Goal: Task Accomplishment & Management: Manage account settings

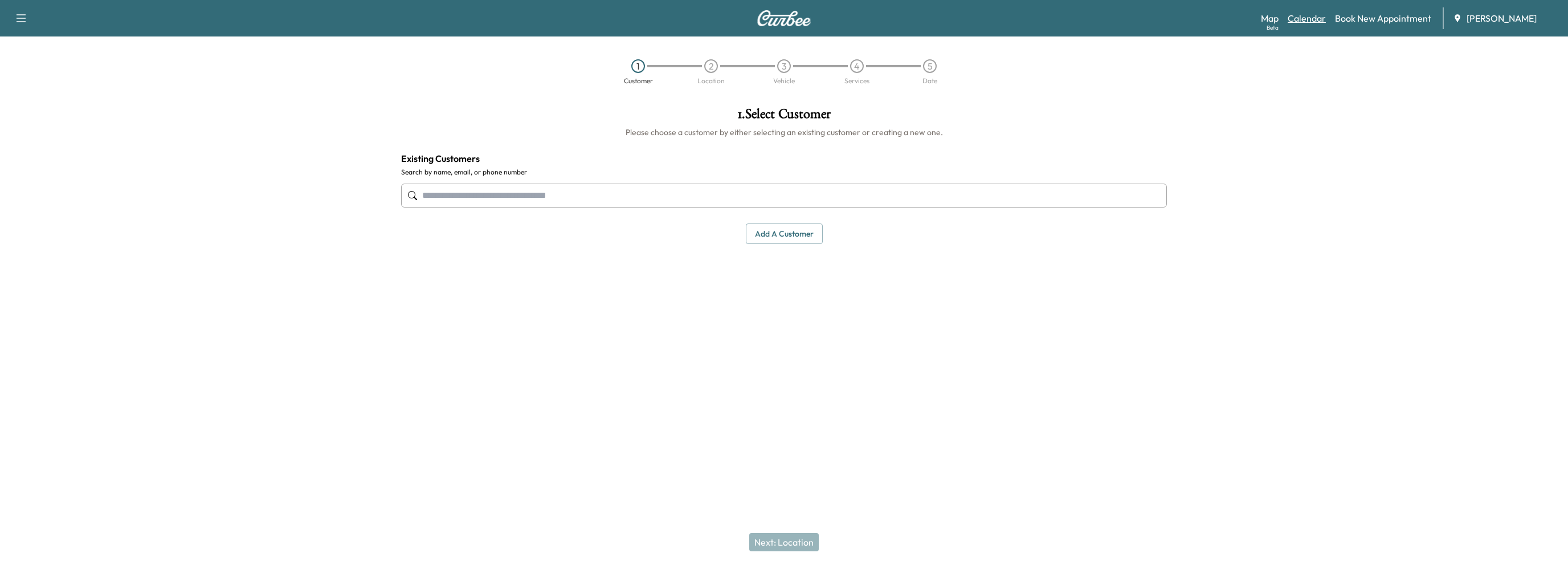
click at [1311, 20] on link "Calendar" at bounding box center [1307, 18] width 38 height 14
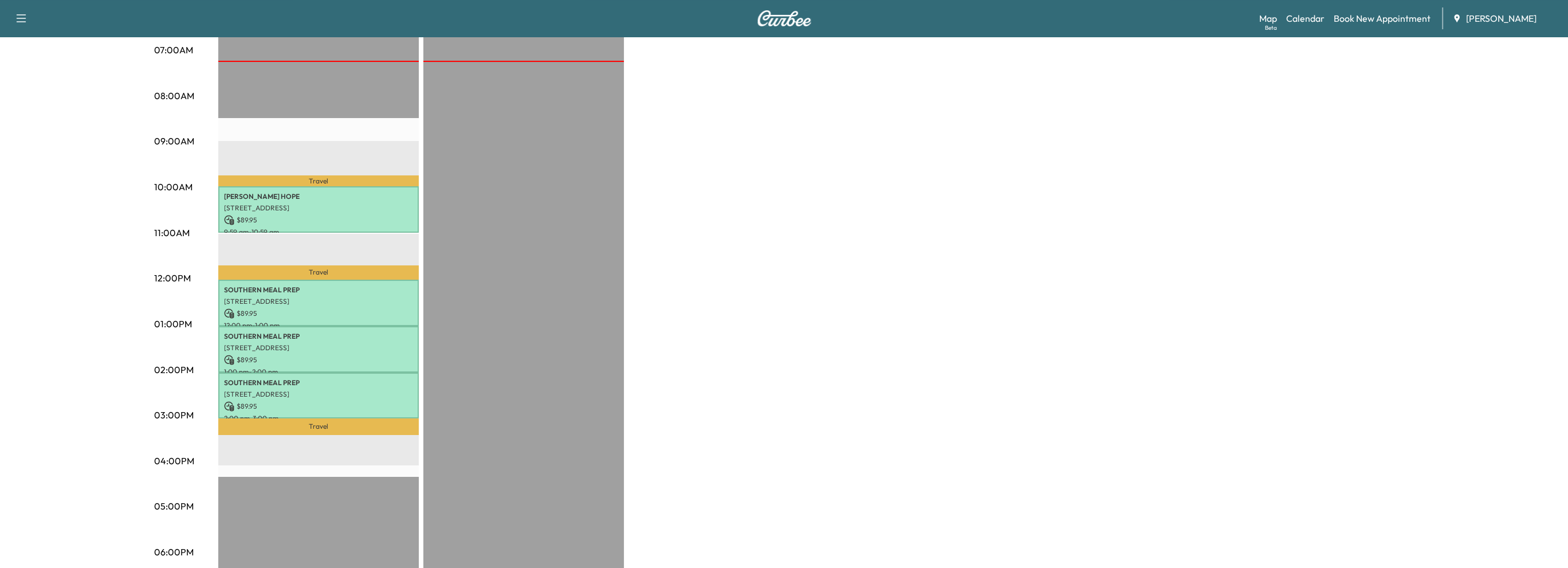
scroll to position [286, 0]
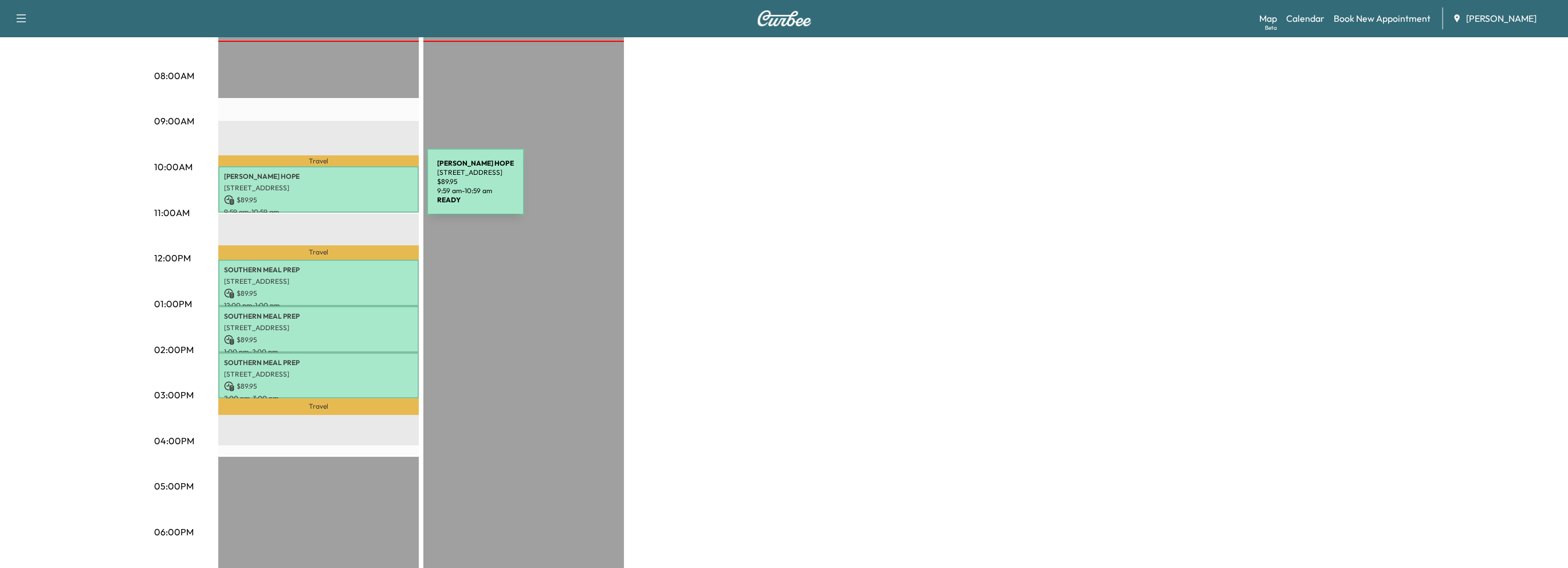
click at [341, 188] on p "[STREET_ADDRESS]" at bounding box center [318, 188] width 189 height 10
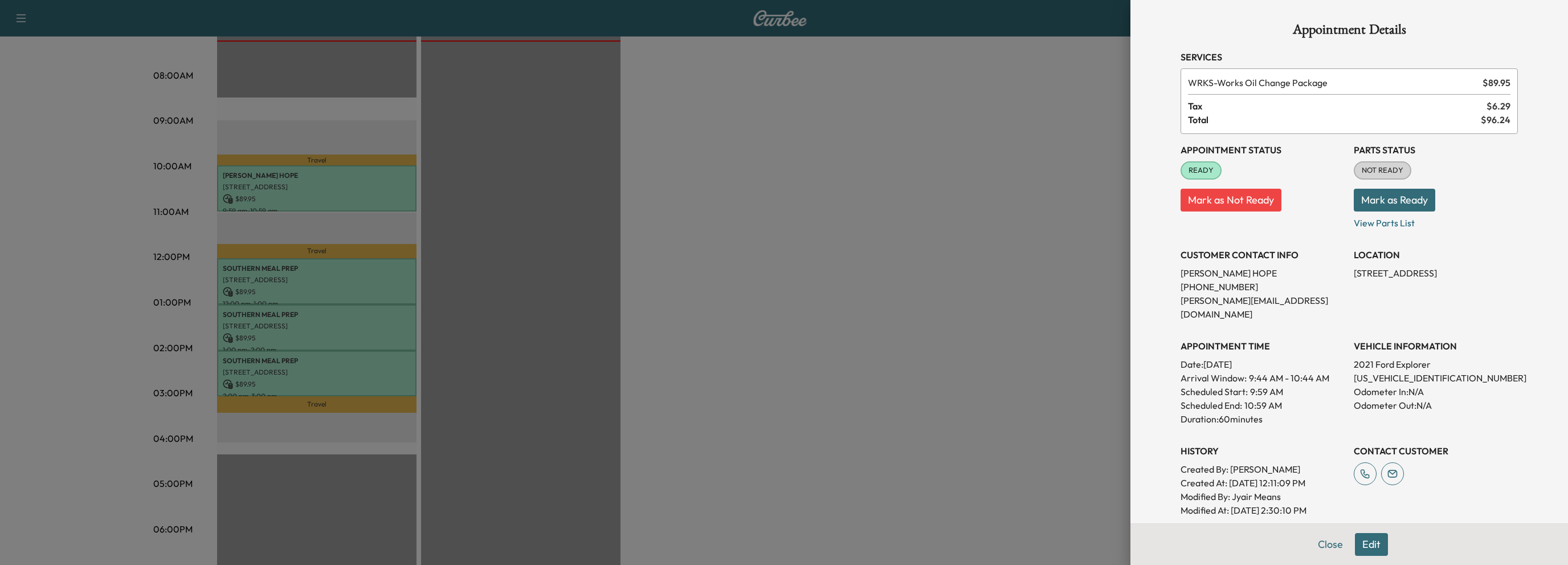
click at [1409, 199] on button "Mark as Ready" at bounding box center [1394, 200] width 82 height 23
drag, startPoint x: 1324, startPoint y: 543, endPoint x: 1315, endPoint y: 544, distance: 9.1
click at [1321, 544] on button "Close" at bounding box center [1331, 544] width 40 height 23
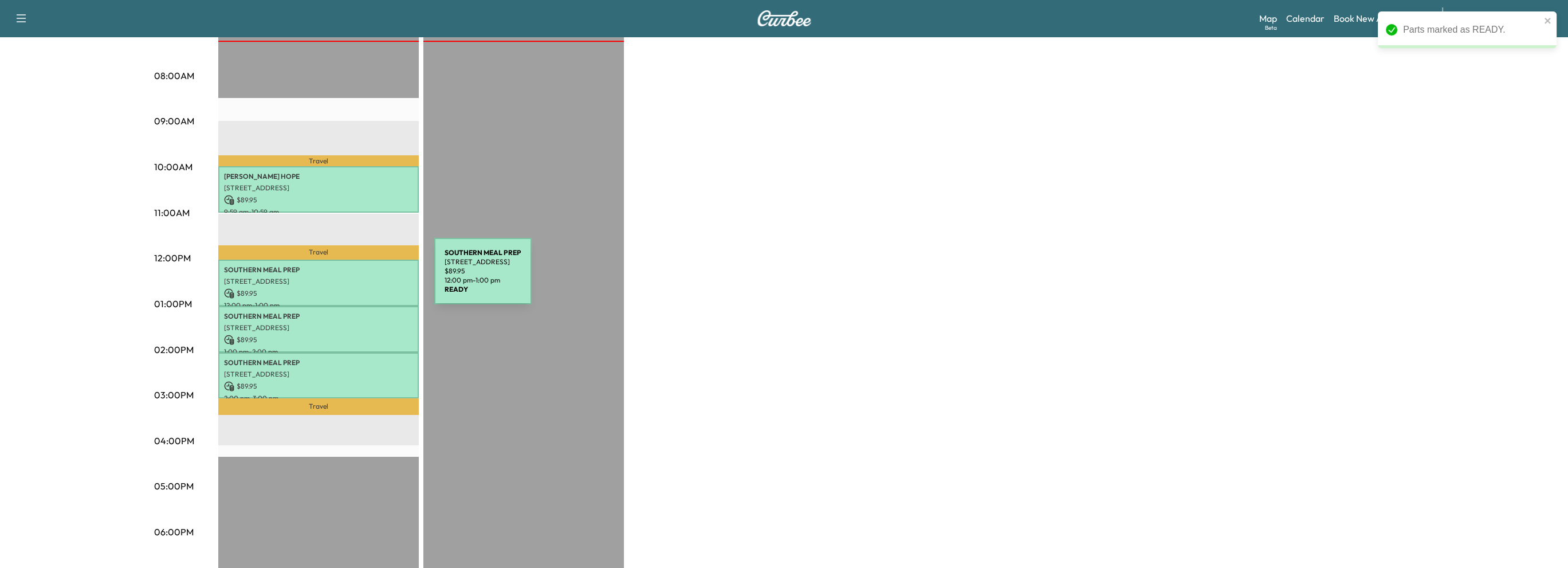
click at [348, 278] on p "[STREET_ADDRESS]" at bounding box center [318, 281] width 189 height 10
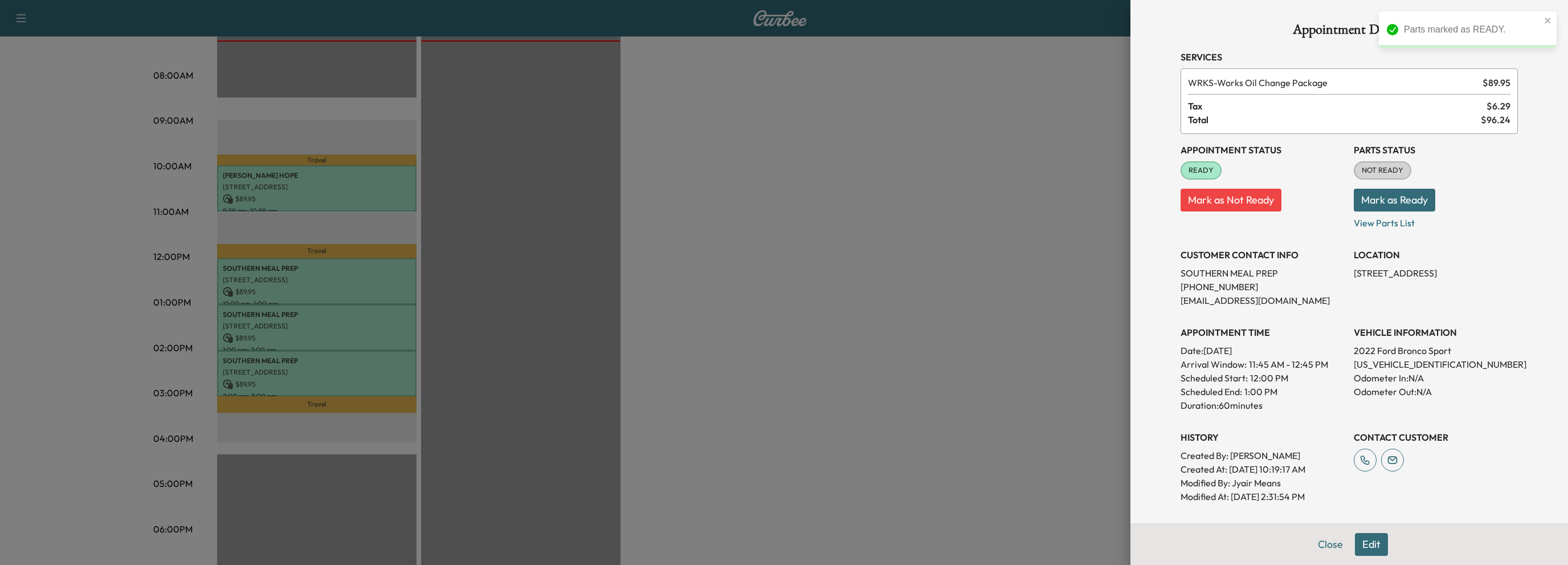
click at [1410, 196] on button "Mark as Ready" at bounding box center [1394, 200] width 82 height 23
click at [1315, 546] on button "Close" at bounding box center [1331, 544] width 40 height 23
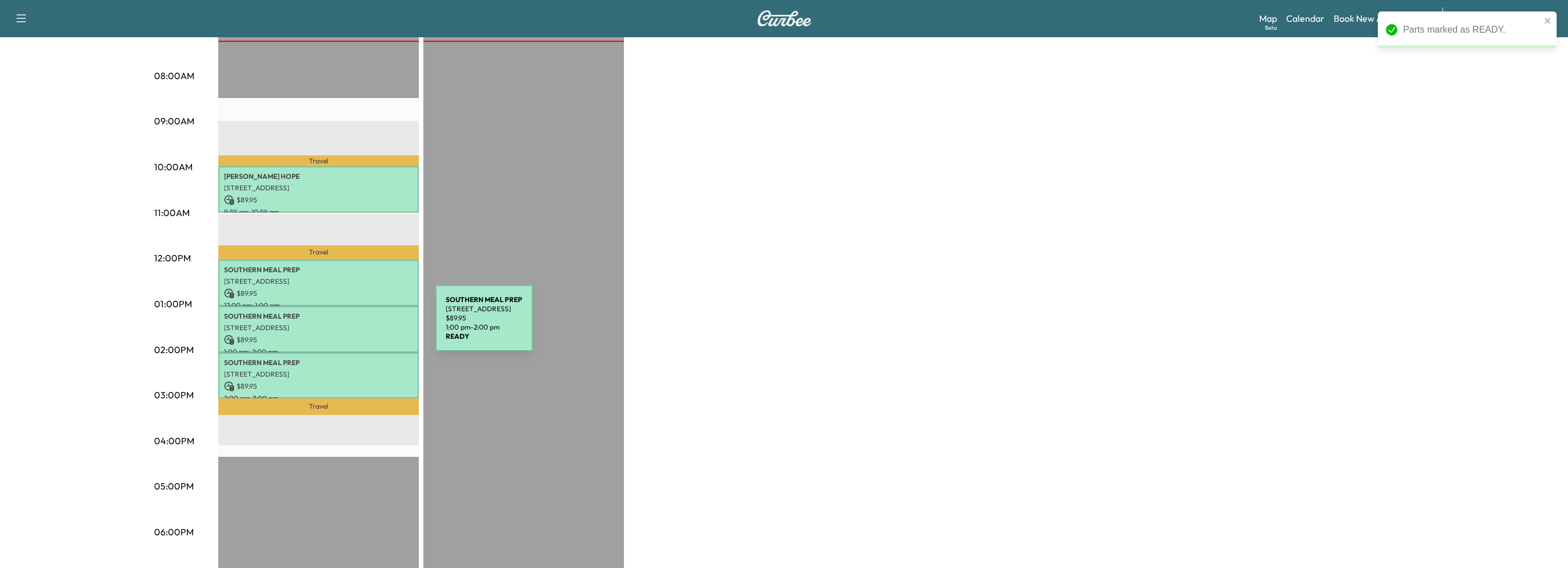
click at [349, 325] on p "[STREET_ADDRESS]" at bounding box center [318, 328] width 189 height 10
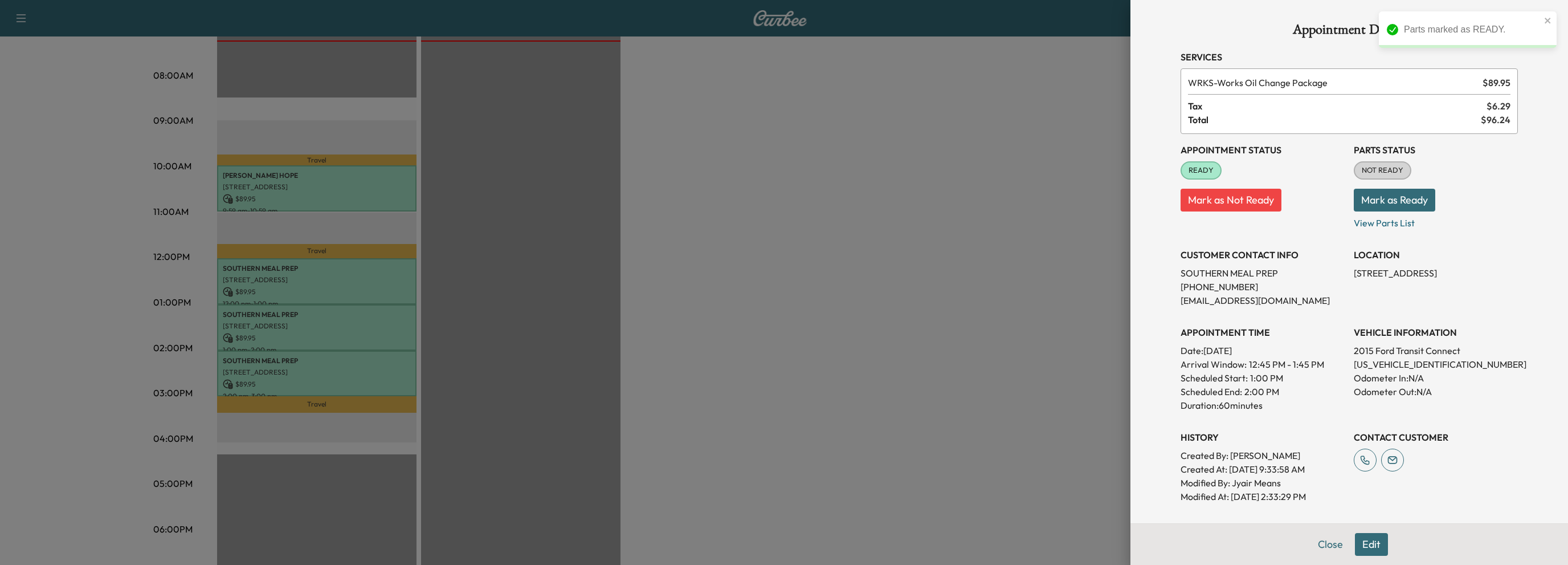
click at [1387, 200] on button "Mark as Ready" at bounding box center [1394, 200] width 82 height 23
click at [1319, 544] on button "Close" at bounding box center [1331, 544] width 40 height 23
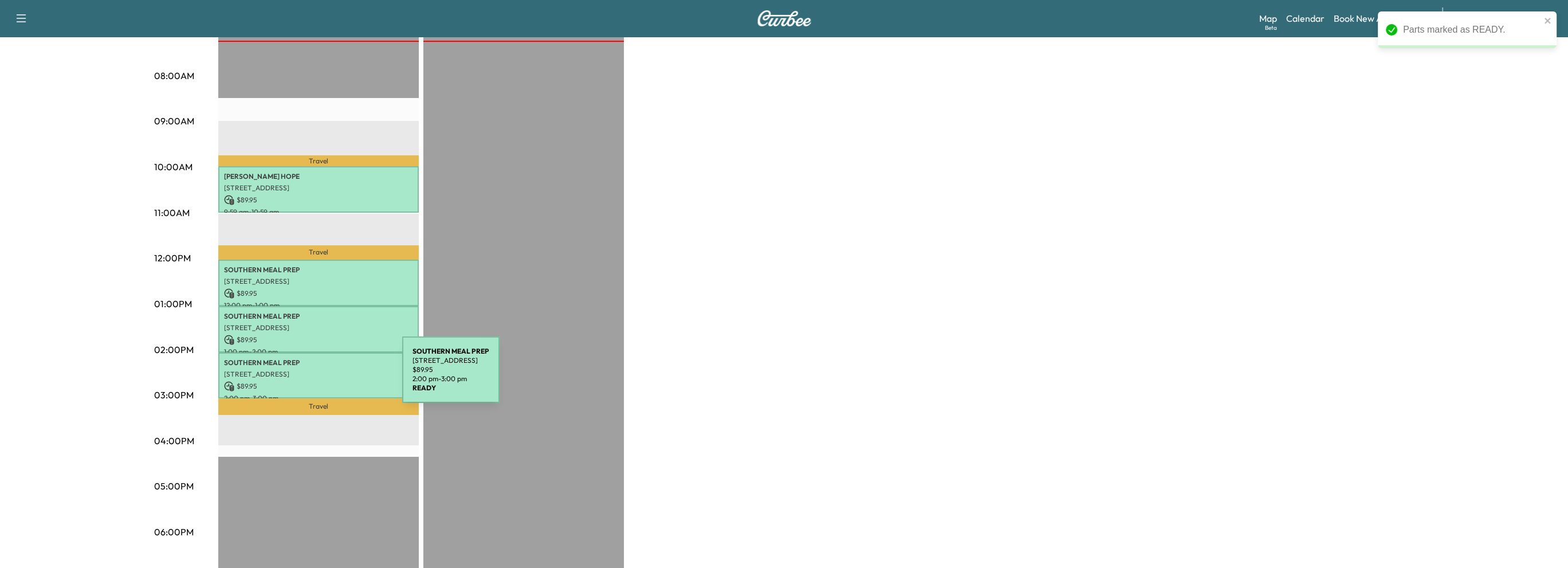
click at [316, 381] on p "$ 89.95" at bounding box center [318, 386] width 189 height 10
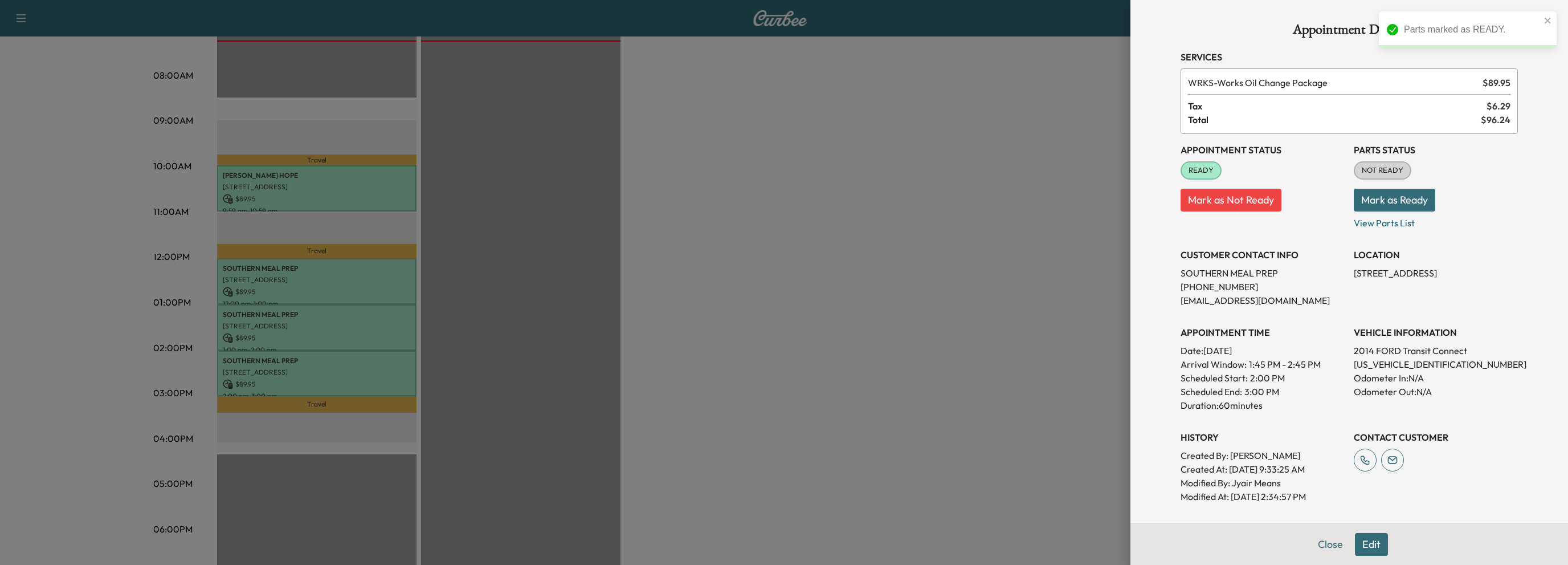
click at [1384, 196] on button "Mark as Ready" at bounding box center [1394, 200] width 82 height 23
click at [1325, 548] on button "Close" at bounding box center [1331, 544] width 40 height 23
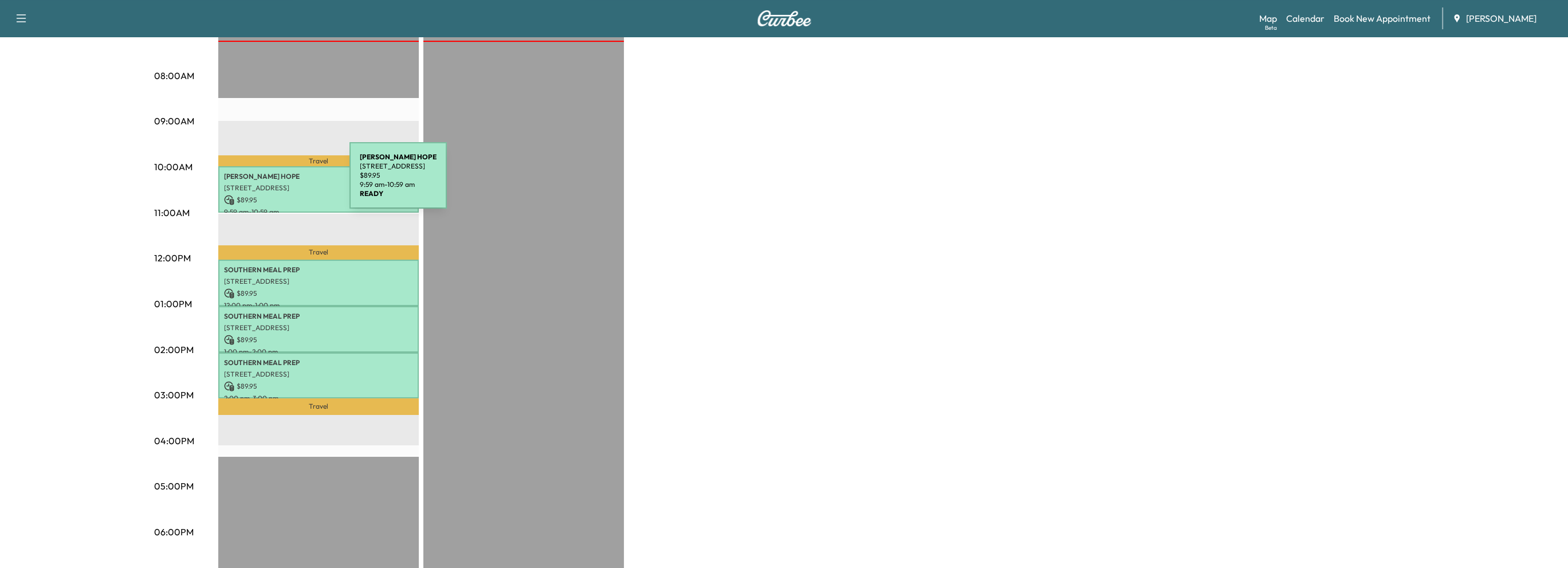
click at [264, 183] on p "[STREET_ADDRESS]" at bounding box center [318, 188] width 189 height 10
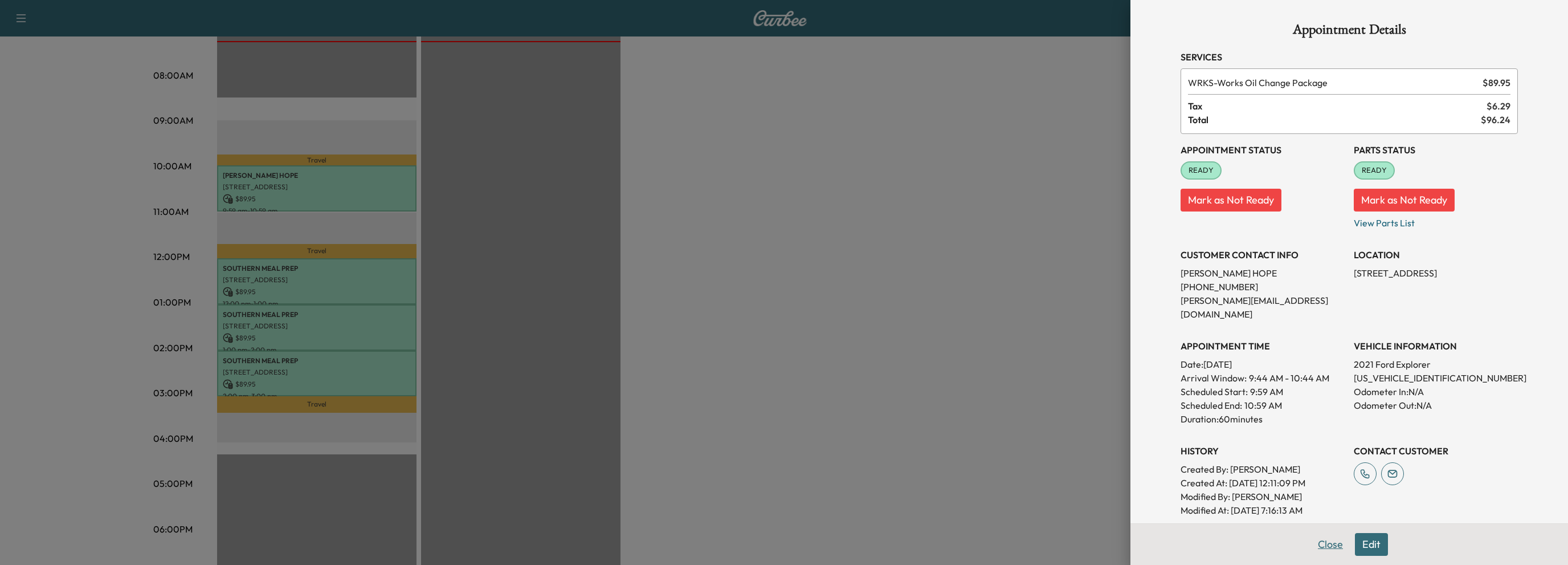
click at [1313, 542] on button "Close" at bounding box center [1331, 544] width 40 height 23
